Goal: Task Accomplishment & Management: Use online tool/utility

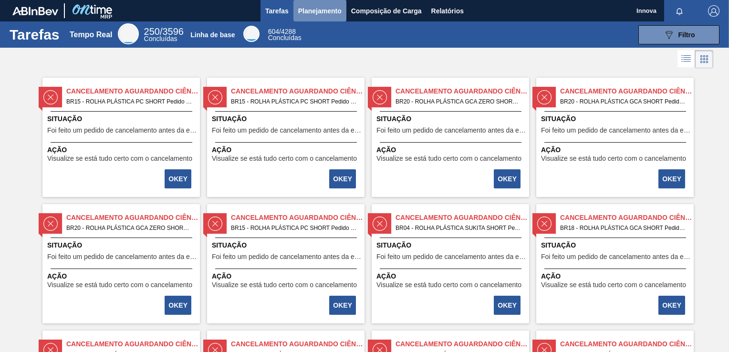
click at [318, 9] on span "Planejamento" at bounding box center [319, 10] width 43 height 11
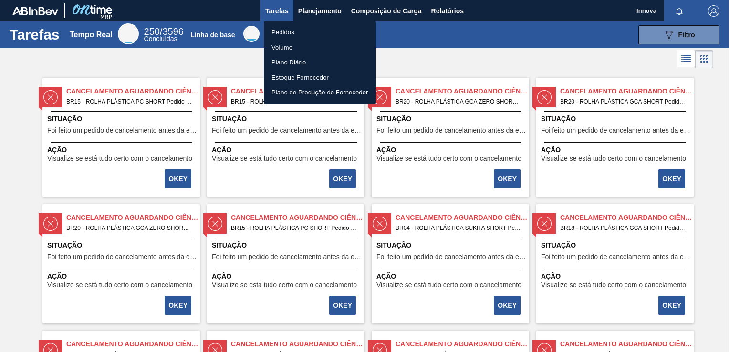
click at [279, 30] on li "Pedidos" at bounding box center [320, 32] width 112 height 15
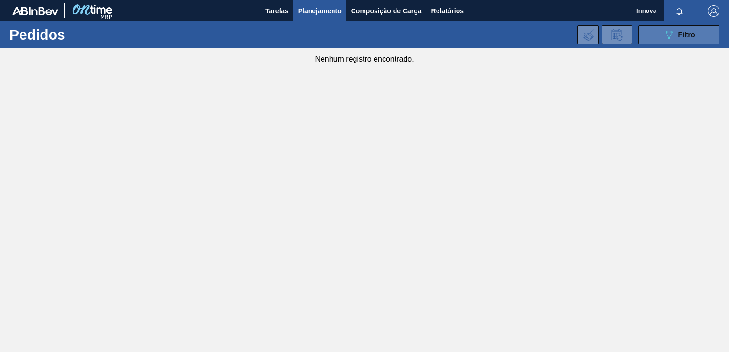
click at [676, 40] on div "089F7B8B-B2A5-4AFE-B5C0-19BA573D28AC Filtro" at bounding box center [680, 34] width 32 height 11
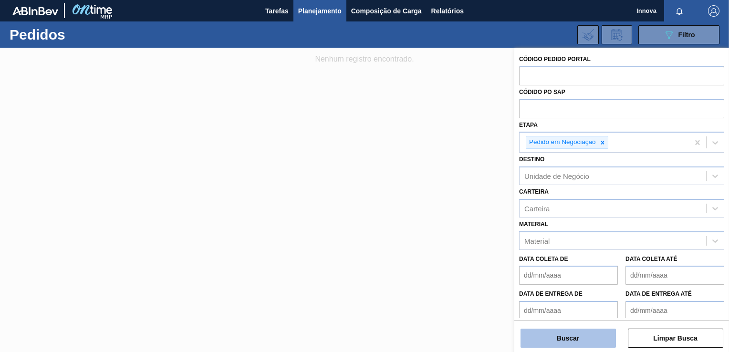
click at [564, 338] on button "Buscar" at bounding box center [568, 338] width 95 height 19
